Goal: Task Accomplishment & Management: Complete application form

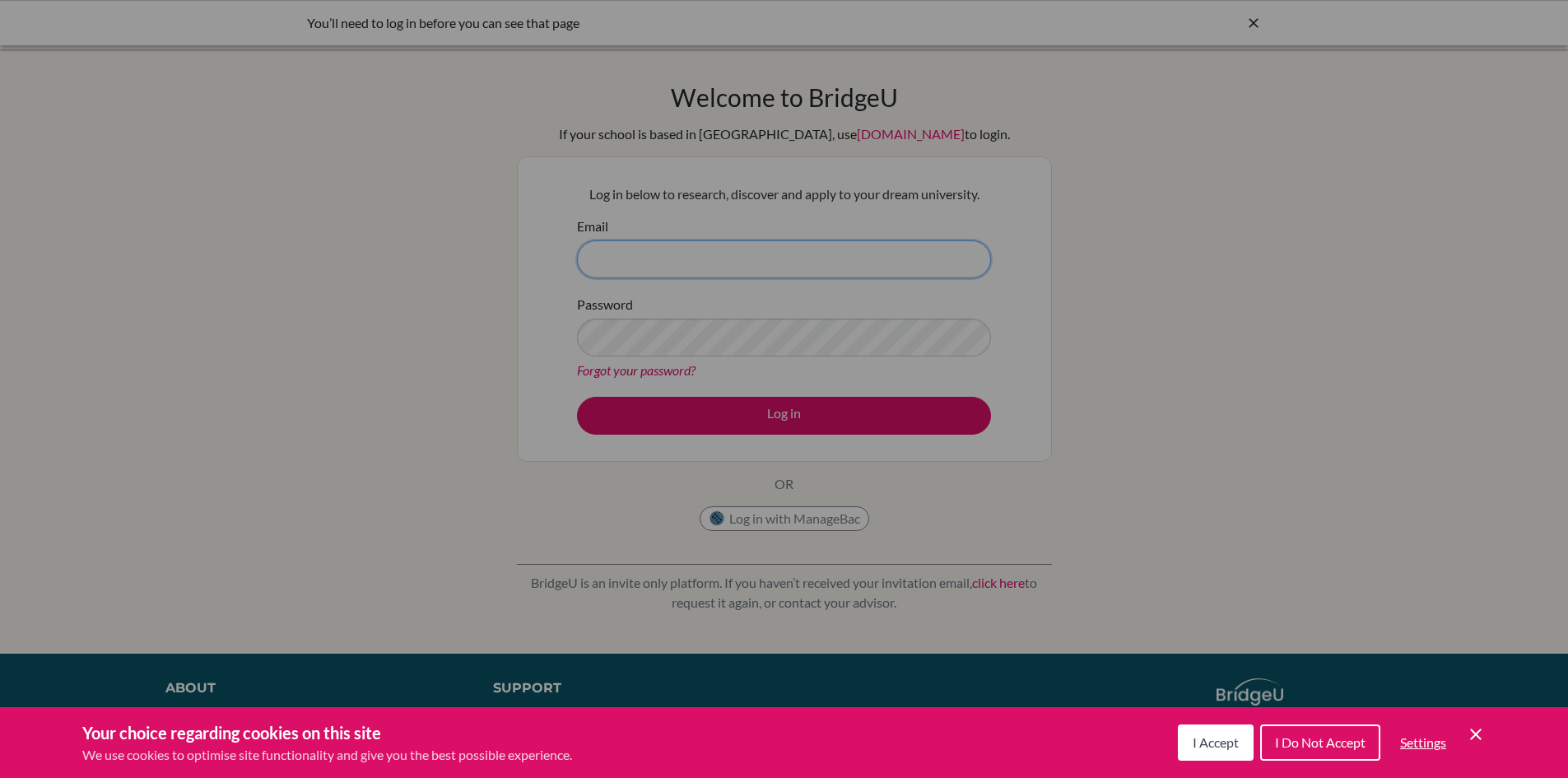
type input "[PERSON_NAME][EMAIL_ADDRESS][DOMAIN_NAME]"
click at [1232, 748] on span "I Accept" at bounding box center [1215, 742] width 46 height 16
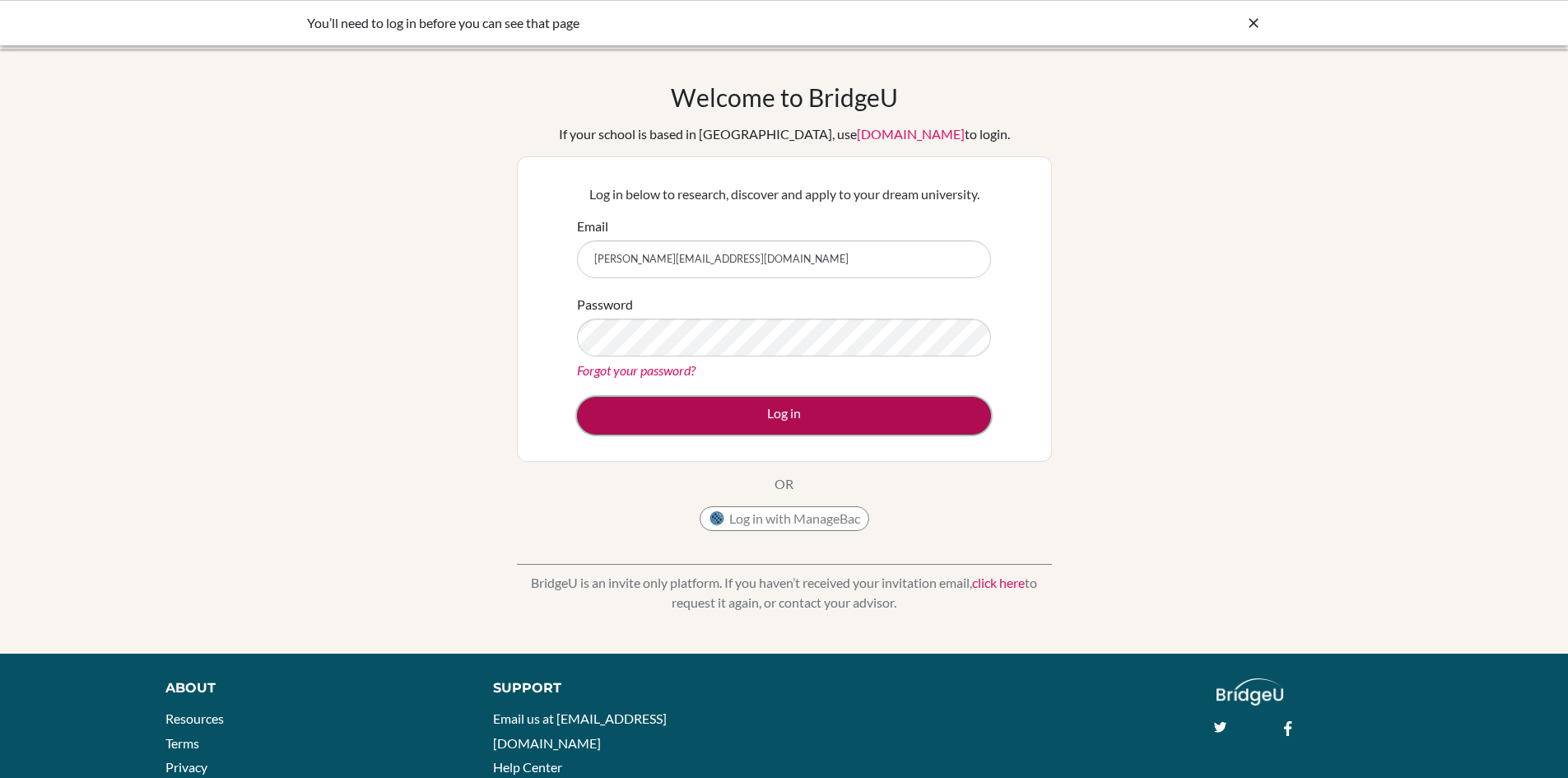
click at [783, 404] on button "Log in" at bounding box center [784, 416] width 414 height 38
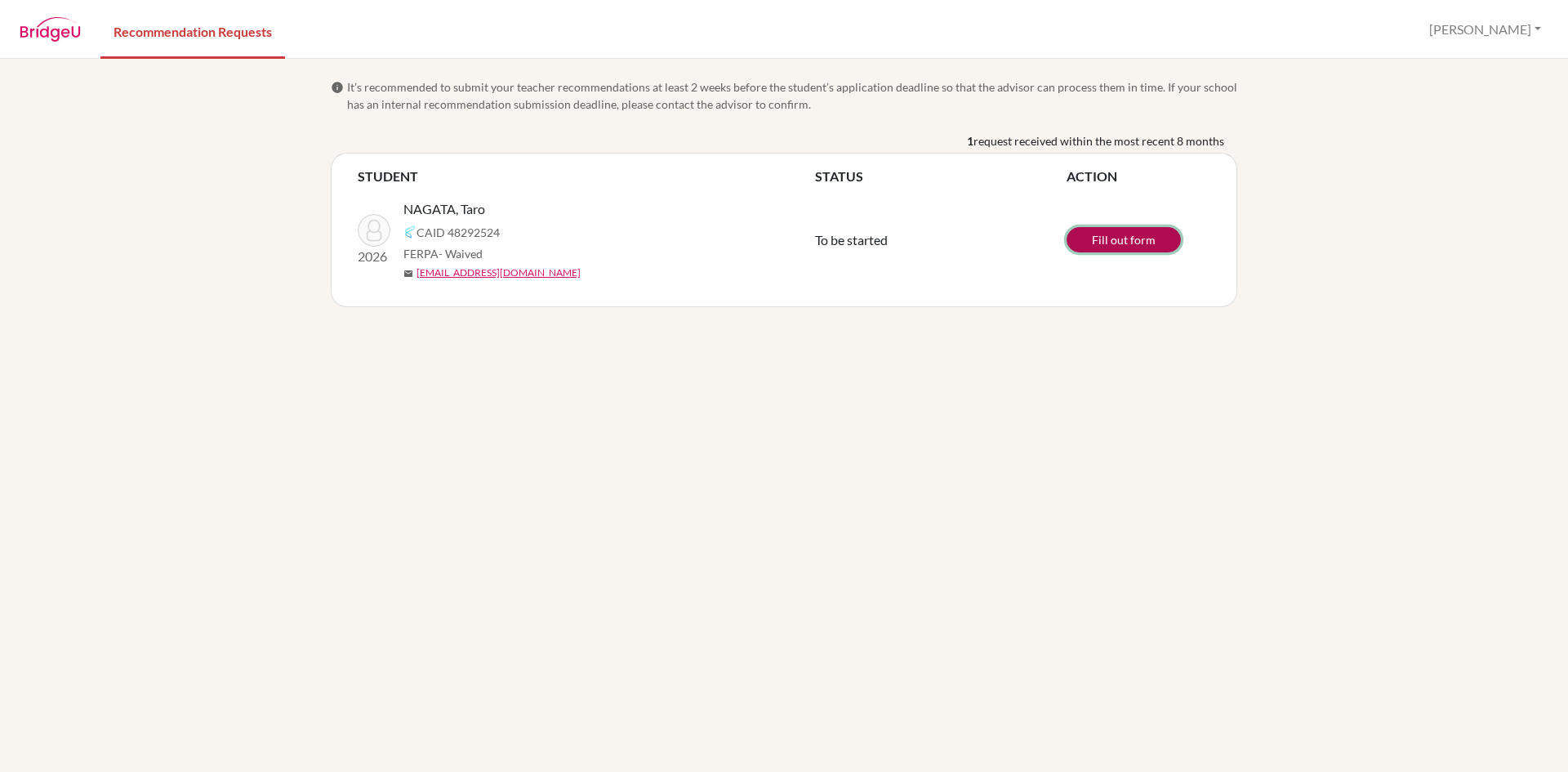
click at [1096, 235] on link "Fill out form" at bounding box center [1123, 239] width 114 height 25
